Goal: Transaction & Acquisition: Purchase product/service

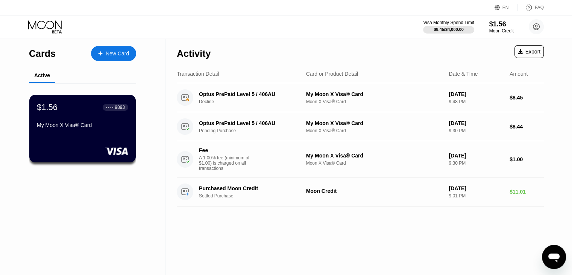
drag, startPoint x: 449, startPoint y: 34, endPoint x: 447, endPoint y: 88, distance: 53.8
drag, startPoint x: 447, startPoint y: 88, endPoint x: 472, endPoint y: 23, distance: 69.4
click at [463, 24] on div "Visa Monthly Spend Limit" at bounding box center [448, 22] width 51 height 5
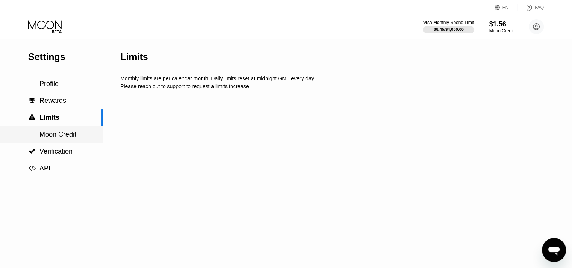
click at [61, 132] on div "Moon Credit" at bounding box center [51, 134] width 103 height 17
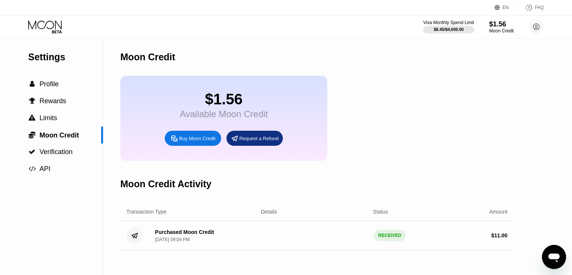
click at [194, 141] on div "Buy Moon Credit" at bounding box center [197, 138] width 36 height 6
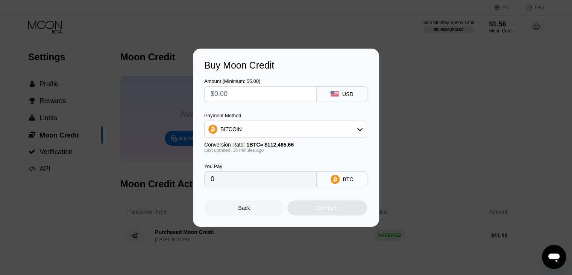
click at [237, 97] on input "text" at bounding box center [261, 93] width 100 height 15
type input "$5"
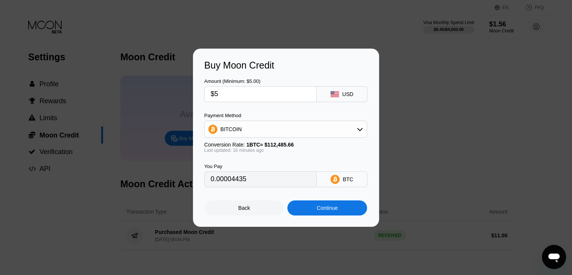
type input "0.00004435"
type input "$50"
type input "0.00044346"
type input "$50"
click at [327, 211] on div "Continue" at bounding box center [327, 208] width 21 height 6
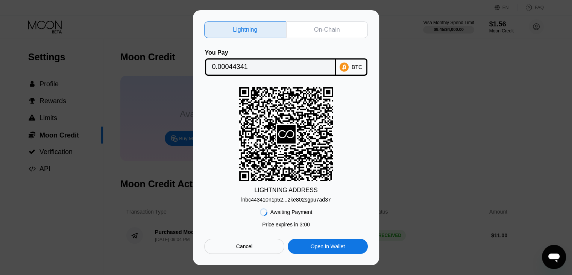
click at [314, 26] on div "On-Chain" at bounding box center [327, 30] width 26 height 8
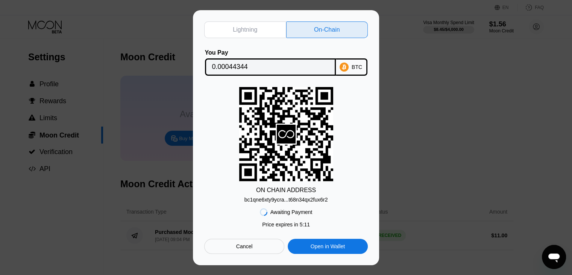
click at [314, 200] on div "bc1qne6xty9ycra...t68n34qx2fux6r2" at bounding box center [285, 199] width 83 height 6
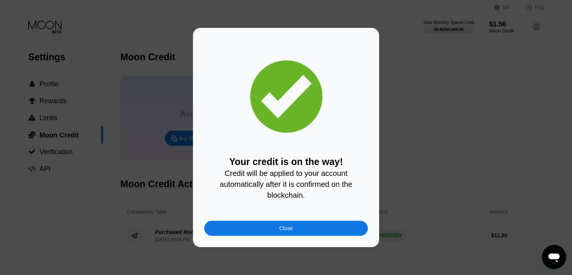
click at [289, 241] on div "Your credit is on the way! Credit will be applied to your account automatically…" at bounding box center [286, 137] width 186 height 219
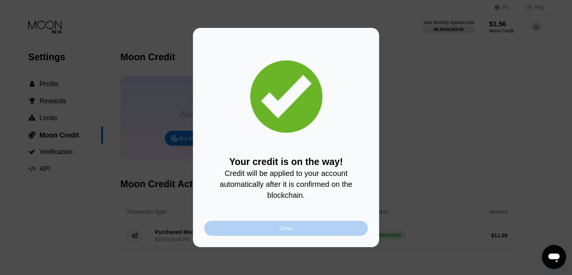
click at [291, 231] on div "Close" at bounding box center [286, 228] width 14 height 6
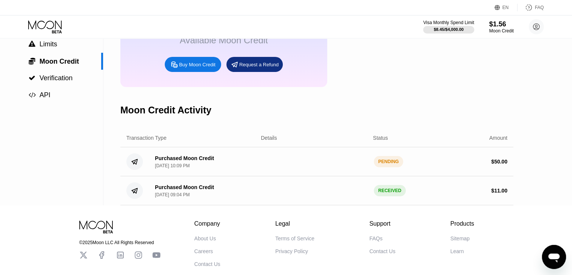
scroll to position [128, 0]
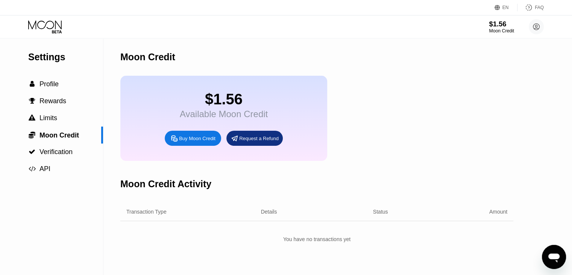
click at [501, 27] on div "$1.56" at bounding box center [501, 24] width 25 height 8
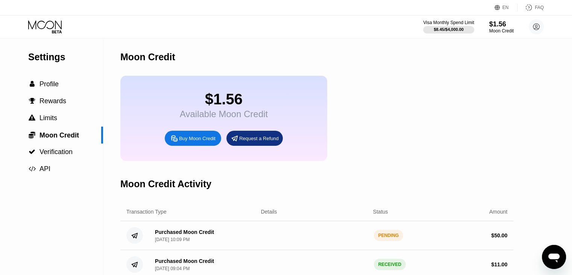
click at [396, 241] on div "PENDING" at bounding box center [389, 234] width 30 height 11
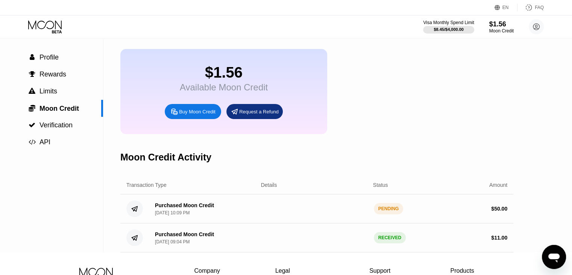
scroll to position [38, 0]
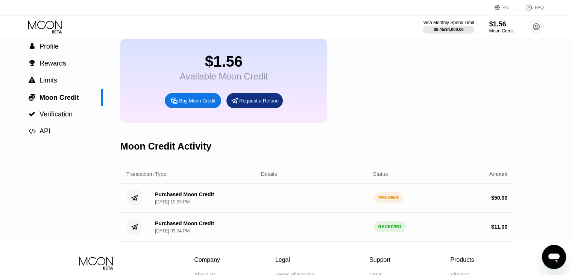
click at [313, 241] on div "Purchased Moon Credit [DATE] 09:04 PM RECEIVED $ 11.00" at bounding box center [316, 226] width 393 height 29
click at [61, 100] on span "Moon Credit" at bounding box center [58, 98] width 39 height 8
click at [504, 28] on div "Moon Credit" at bounding box center [501, 30] width 25 height 5
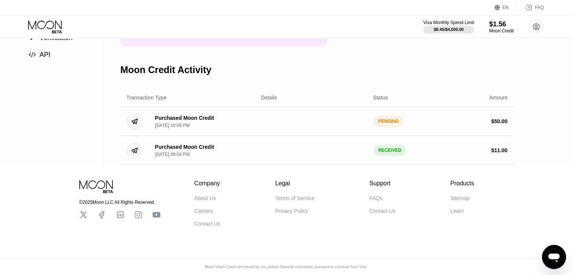
scroll to position [128, 0]
click at [206, 120] on div "Purchased Moon Credit [DATE] 10:09 PM" at bounding box center [184, 121] width 59 height 13
